Goal: Navigation & Orientation: Understand site structure

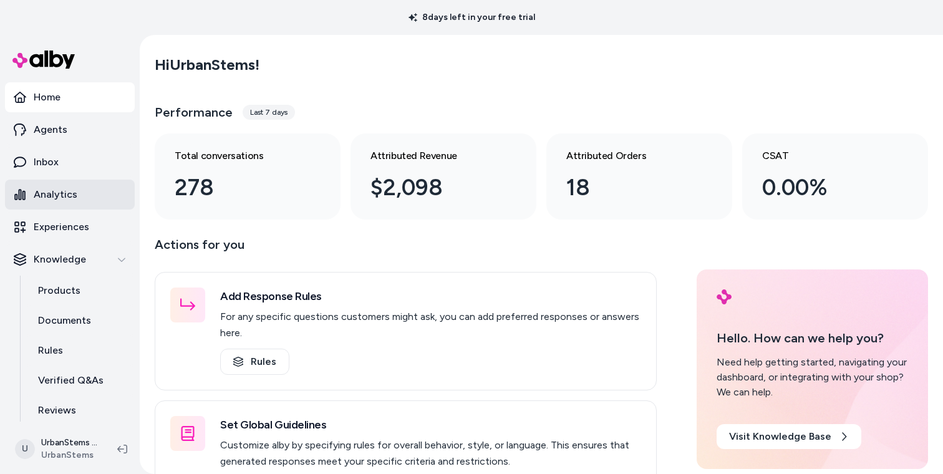
click at [58, 196] on p "Analytics" at bounding box center [56, 194] width 44 height 15
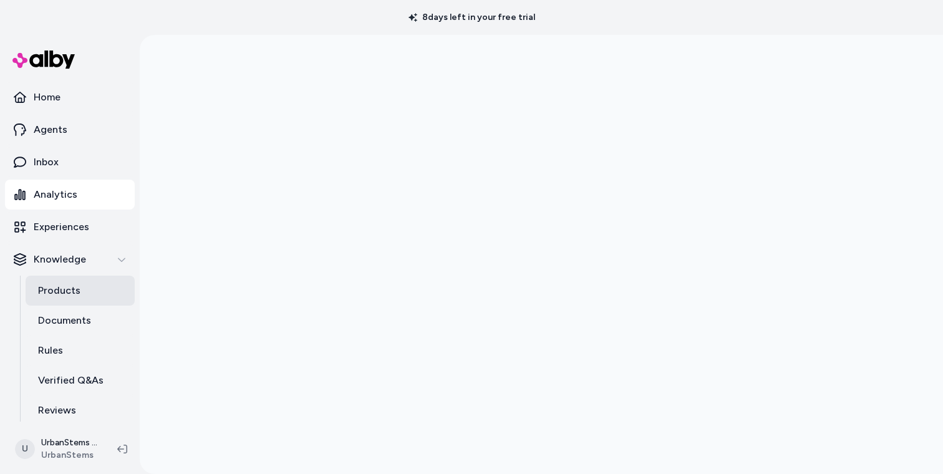
click at [95, 291] on link "Products" at bounding box center [80, 291] width 109 height 30
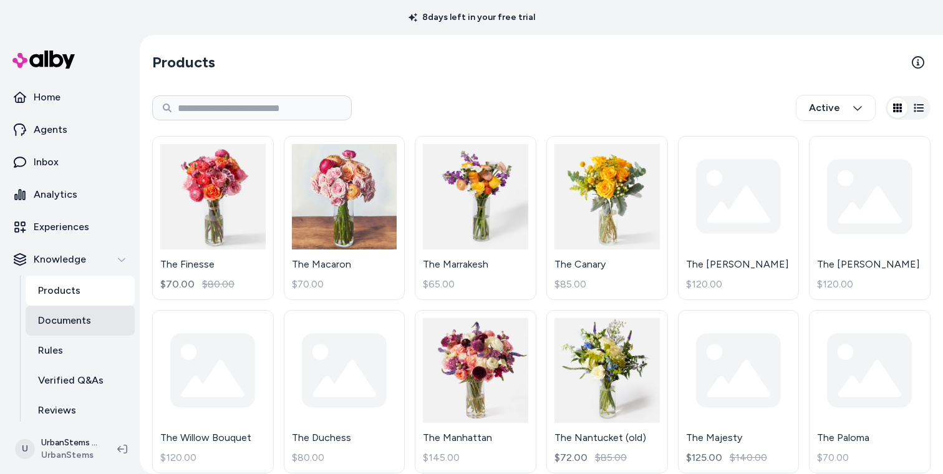
click at [77, 323] on p "Documents" at bounding box center [64, 320] width 53 height 15
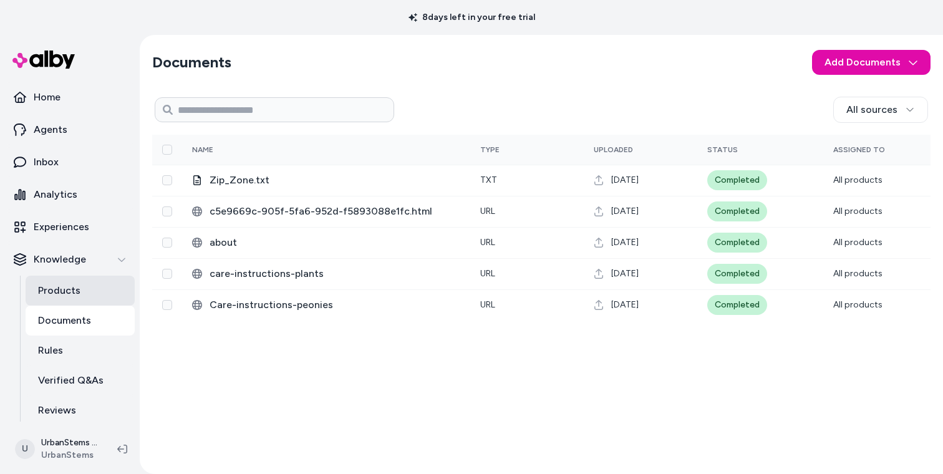
click at [87, 289] on link "Products" at bounding box center [80, 291] width 109 height 30
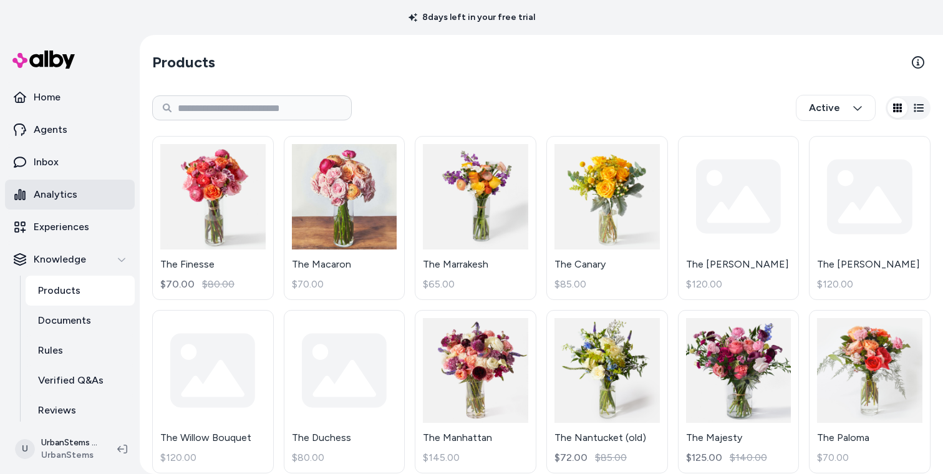
click at [69, 198] on p "Analytics" at bounding box center [56, 194] width 44 height 15
